Goal: Task Accomplishment & Management: Manage account settings

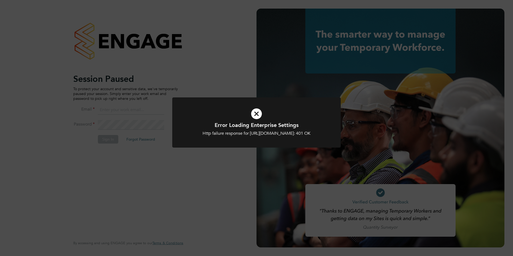
type input "Nicola.lawrence@tfrecruitment.co.uk"
click at [238, 96] on div "Error Loading Enterprise Settings Http failure response for https://tfrecruitme…" at bounding box center [256, 128] width 513 height 256
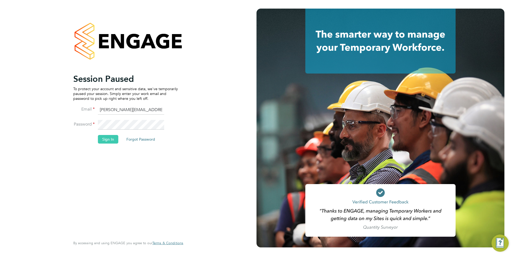
click at [114, 140] on button "Sign In" at bounding box center [108, 139] width 20 height 9
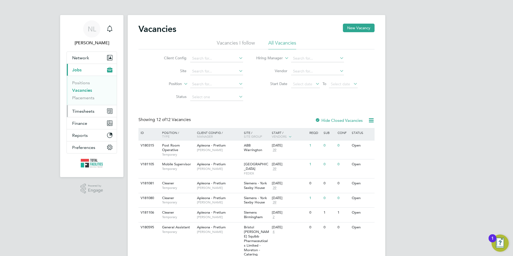
click at [85, 111] on span "Timesheets" at bounding box center [83, 111] width 22 height 5
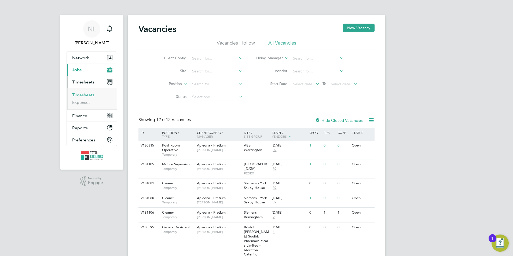
click at [86, 95] on link "Timesheets" at bounding box center [83, 94] width 22 height 5
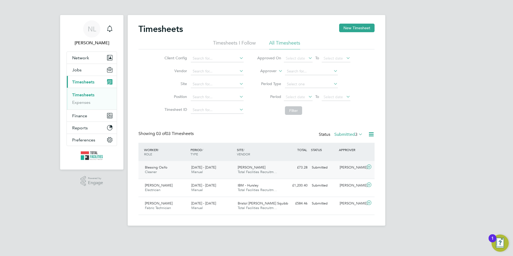
click at [204, 174] on div "13 - 19 Sep 2025 Manual" at bounding box center [212, 169] width 46 height 13
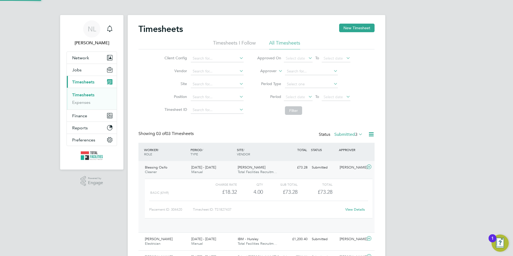
scroll to position [9, 52]
click at [348, 212] on link "View Details" at bounding box center [355, 209] width 20 height 5
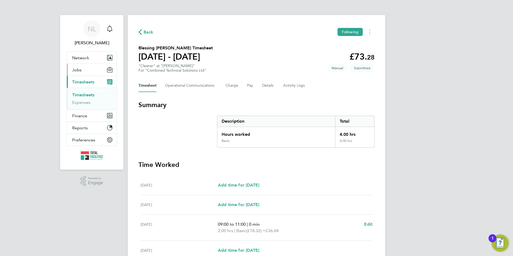
click at [79, 67] on button "Jobs" at bounding box center [92, 70] width 50 height 12
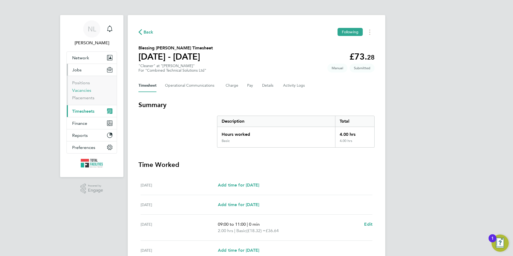
click at [79, 90] on link "Vacancies" at bounding box center [81, 90] width 19 height 5
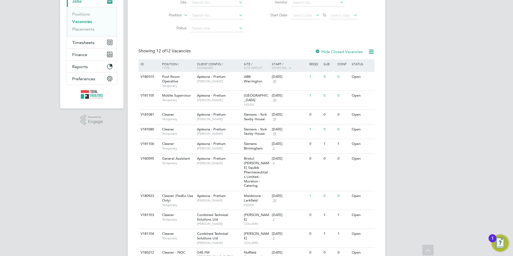
scroll to position [38, 0]
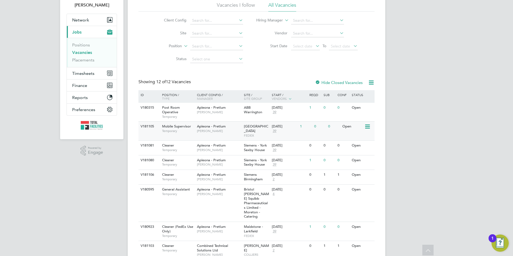
click at [222, 128] on span "Apleona - Pretium" at bounding box center [211, 126] width 29 height 5
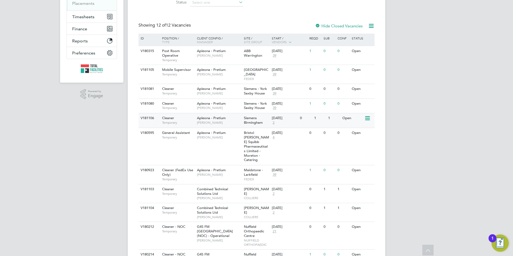
scroll to position [145, 0]
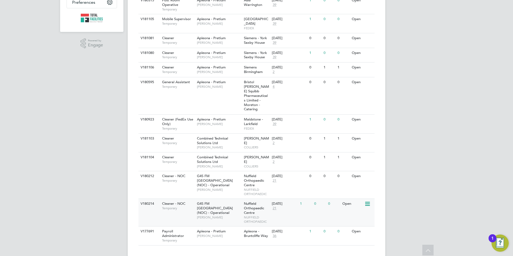
click at [229, 207] on div "G4S FM Oxford (NOC) - Operational Samuel Clacker" at bounding box center [219, 210] width 47 height 23
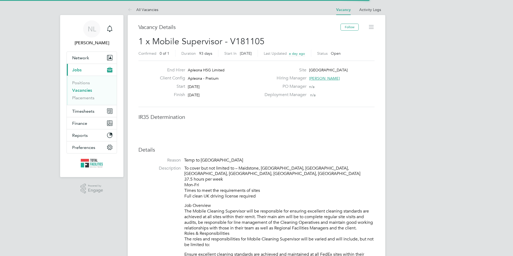
scroll to position [9, 116]
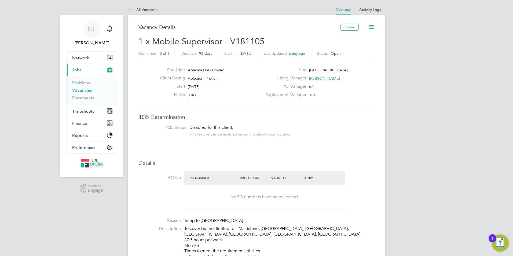
drag, startPoint x: 254, startPoint y: 125, endPoint x: 210, endPoint y: 188, distance: 77.0
click at [209, 187] on div "No PO numbers have been created." at bounding box center [264, 197] width 150 height 25
click at [75, 110] on span "Timesheets" at bounding box center [83, 111] width 22 height 5
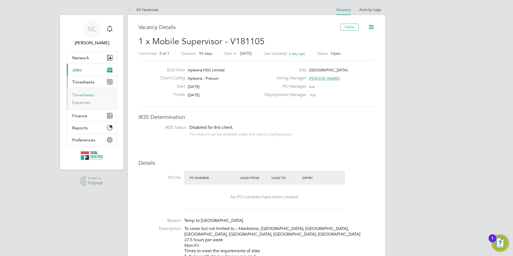
click at [76, 96] on link "Timesheets" at bounding box center [83, 94] width 22 height 5
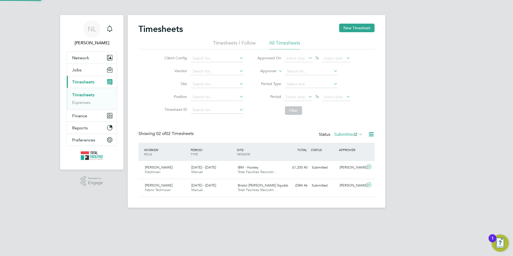
scroll to position [14, 47]
click at [358, 135] on icon at bounding box center [358, 134] width 0 height 8
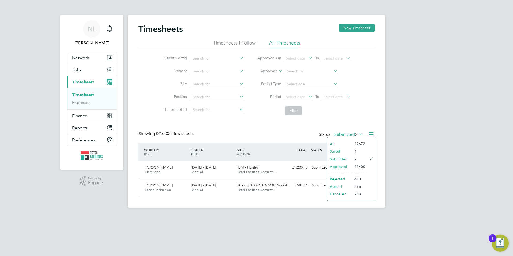
click at [345, 167] on li "Approved" at bounding box center [339, 167] width 25 height 8
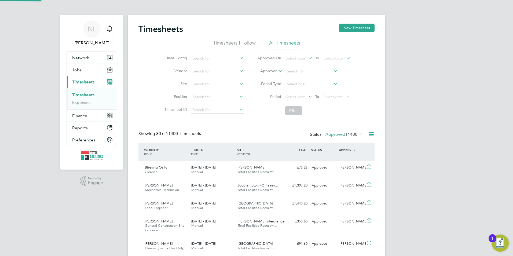
scroll to position [0, 0]
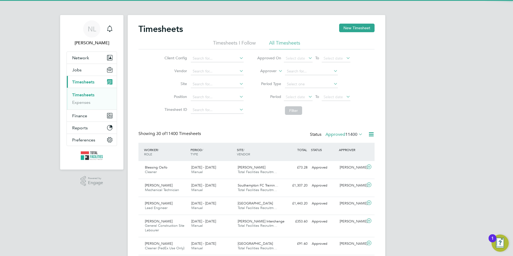
click at [315, 167] on div "Approved" at bounding box center [324, 167] width 28 height 9
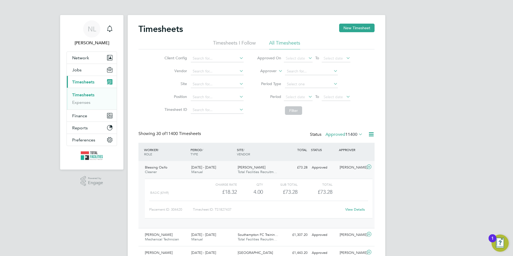
click at [356, 212] on link "View Details" at bounding box center [355, 209] width 20 height 5
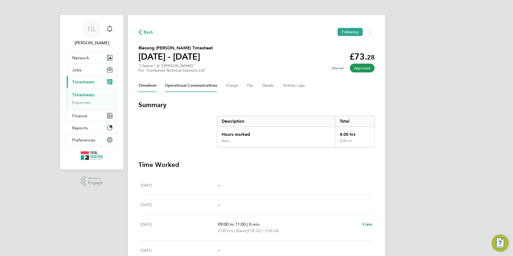
click at [210, 86] on Communications-tab "Operational Communications" at bounding box center [191, 85] width 52 height 13
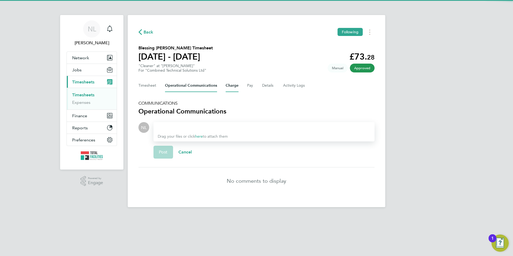
click at [227, 86] on button "Charge" at bounding box center [232, 85] width 13 height 13
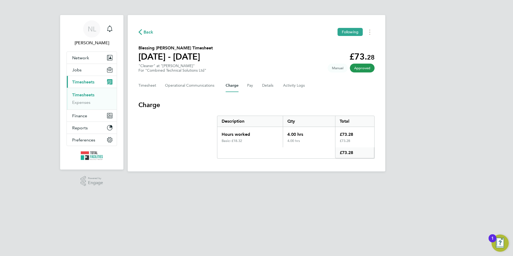
click at [276, 86] on div "Timesheet Operational Communications Charge Pay Details Activity Logs" at bounding box center [256, 85] width 236 height 13
click at [286, 86] on Logs-tab "Activity Logs" at bounding box center [294, 85] width 23 height 13
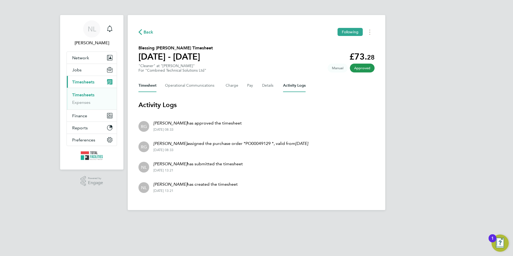
click at [141, 86] on button "Timesheet" at bounding box center [147, 85] width 18 height 13
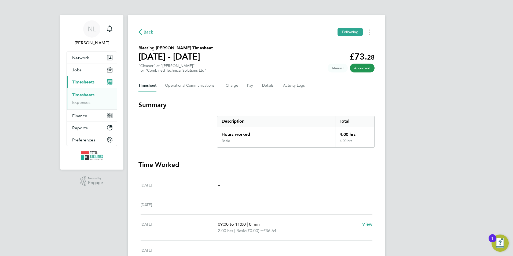
click at [148, 35] on span "Back" at bounding box center [149, 32] width 10 height 6
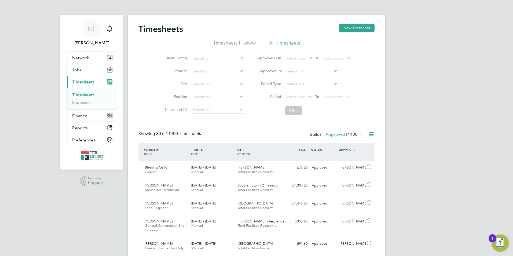
click at [349, 131] on div "Status Approved 11400" at bounding box center [337, 135] width 54 height 8
click at [347, 134] on span "11400" at bounding box center [351, 134] width 12 height 5
click at [332, 157] on li "Submitted" at bounding box center [335, 159] width 25 height 8
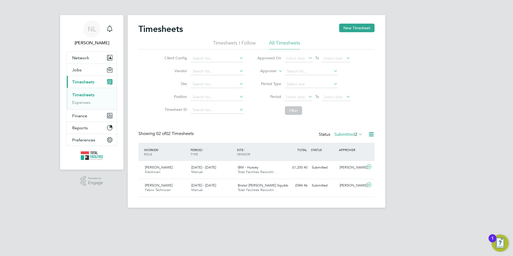
click at [333, 138] on div "Status Submitted 2" at bounding box center [341, 135] width 45 height 8
click at [345, 133] on label "Submitted 2" at bounding box center [348, 134] width 28 height 5
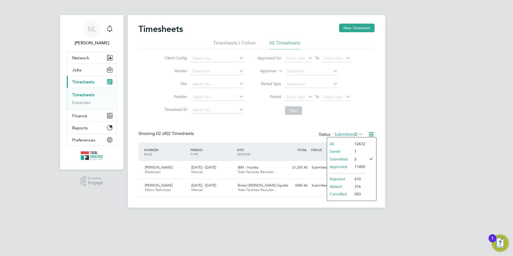
drag, startPoint x: 334, startPoint y: 151, endPoint x: 337, endPoint y: 149, distance: 3.7
click at [334, 152] on li "Saved" at bounding box center [339, 152] width 25 height 8
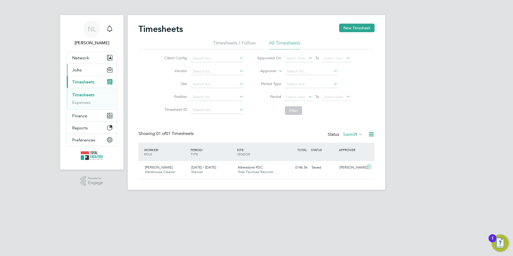
click at [78, 71] on span "Jobs" at bounding box center [76, 69] width 9 height 5
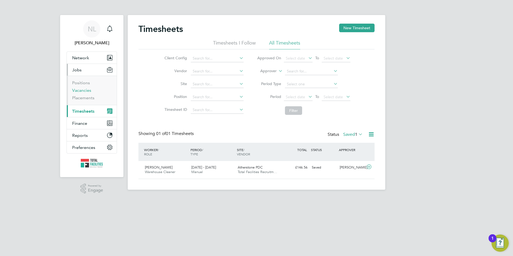
click at [80, 92] on link "Vacancies" at bounding box center [81, 90] width 19 height 5
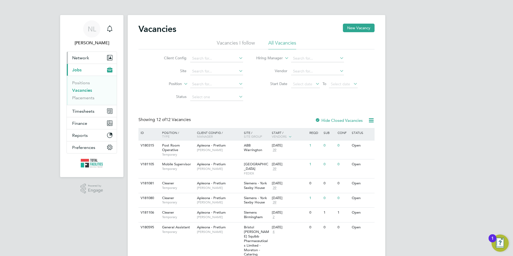
drag, startPoint x: 85, startPoint y: 56, endPoint x: 89, endPoint y: 64, distance: 9.1
click at [87, 61] on button "Network" at bounding box center [92, 58] width 50 height 12
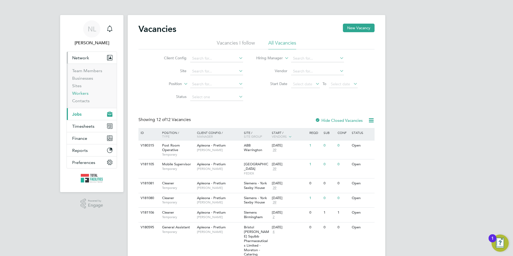
click at [83, 94] on link "Workers" at bounding box center [80, 93] width 16 height 5
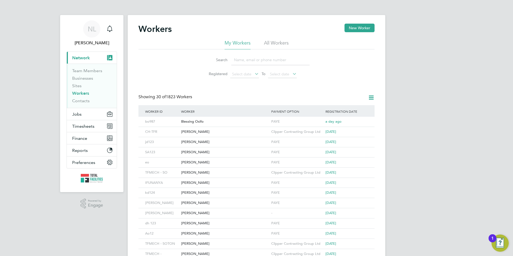
click at [243, 63] on input at bounding box center [270, 60] width 78 height 10
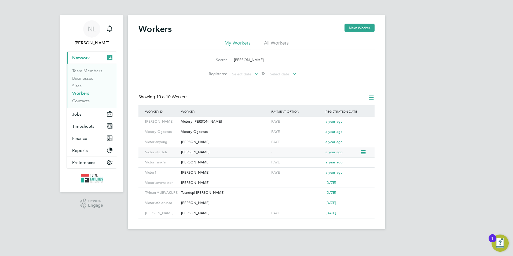
type input "victor"
click at [234, 151] on div "[PERSON_NAME]" at bounding box center [225, 152] width 90 height 10
